Goal: Task Accomplishment & Management: Manage account settings

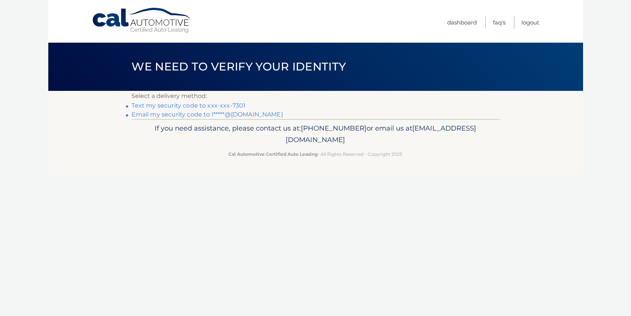
click at [166, 113] on link "Email my security code to l*****@hotmail.com" at bounding box center [207, 114] width 151 height 7
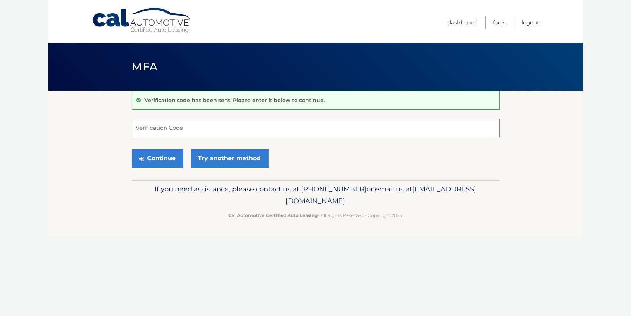
click at [213, 127] on input "Verification Code" at bounding box center [316, 128] width 368 height 19
type input "511070"
click at [167, 157] on button "Continue" at bounding box center [158, 158] width 52 height 19
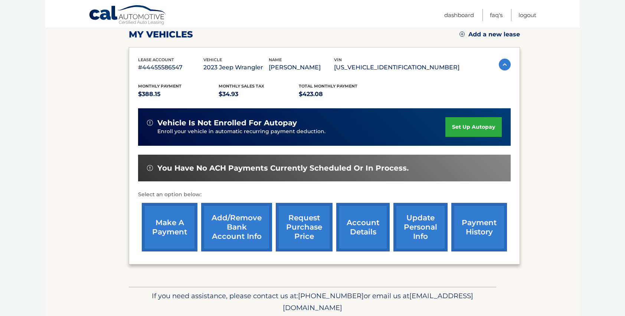
scroll to position [133, 0]
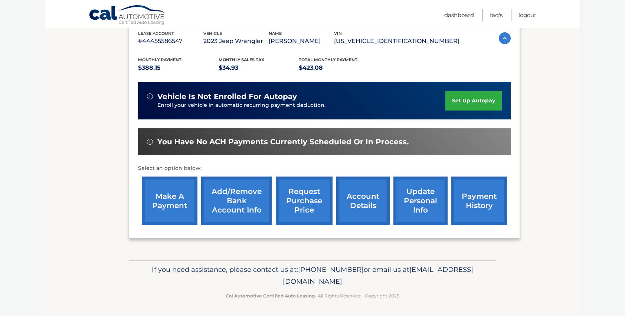
click at [361, 200] on link "account details" at bounding box center [362, 201] width 53 height 49
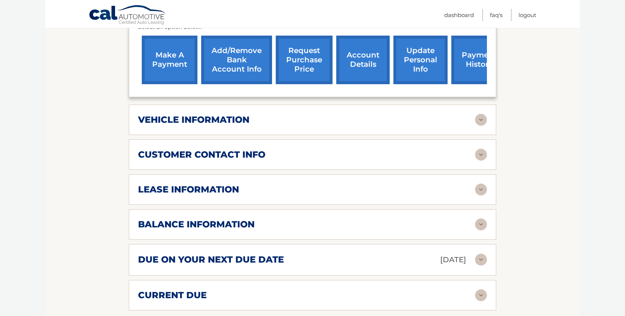
scroll to position [295, 0]
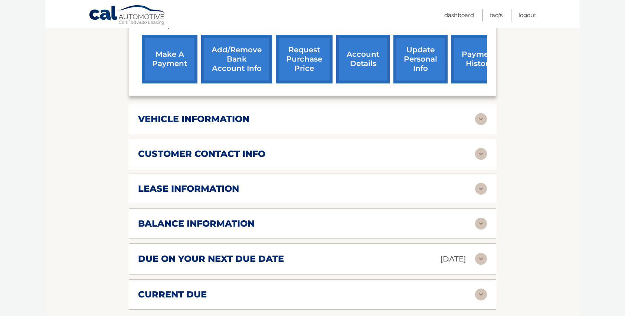
click at [484, 183] on img at bounding box center [481, 189] width 12 height 12
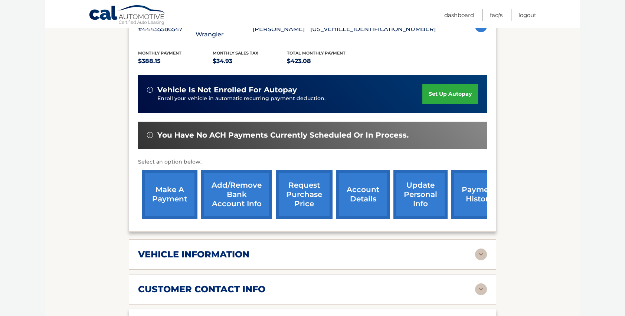
scroll to position [165, 0]
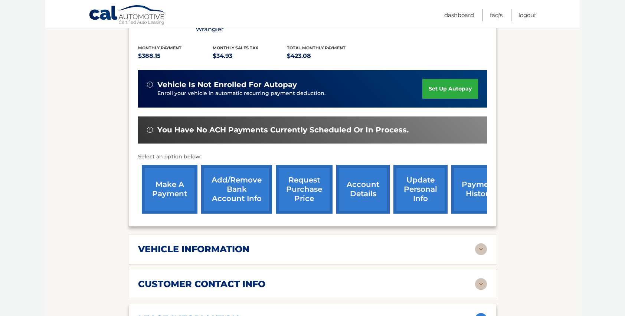
click at [312, 173] on link "request purchase price" at bounding box center [304, 189] width 57 height 49
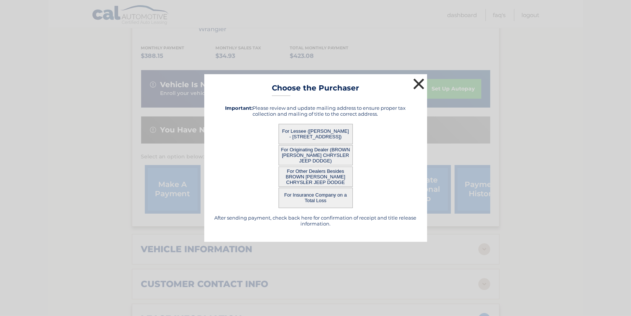
click at [416, 83] on button "×" at bounding box center [419, 84] width 15 height 15
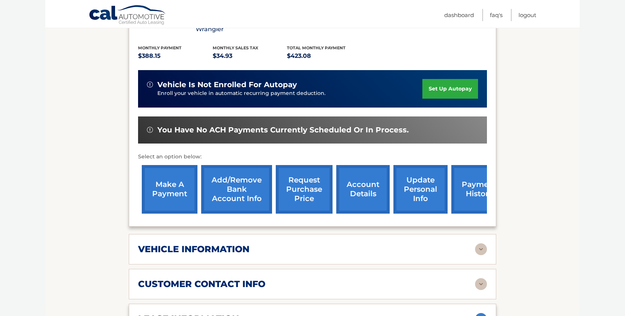
click at [175, 175] on link "make a payment" at bounding box center [170, 189] width 56 height 49
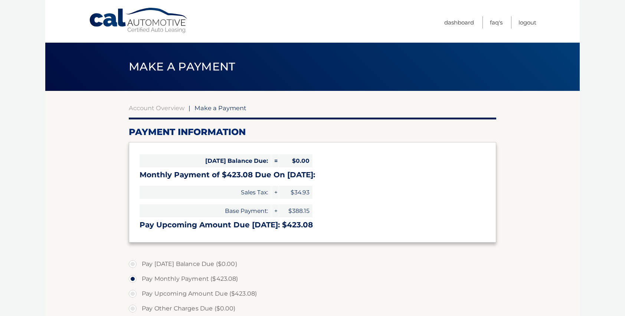
select select "YmYxZThjODMtNDZiMy00YTQzLTk1OTAtYWYyYjZhZDc4MTc4"
click at [494, 22] on link "FAQ's" at bounding box center [496, 22] width 13 height 12
